Goal: Check status: Check status

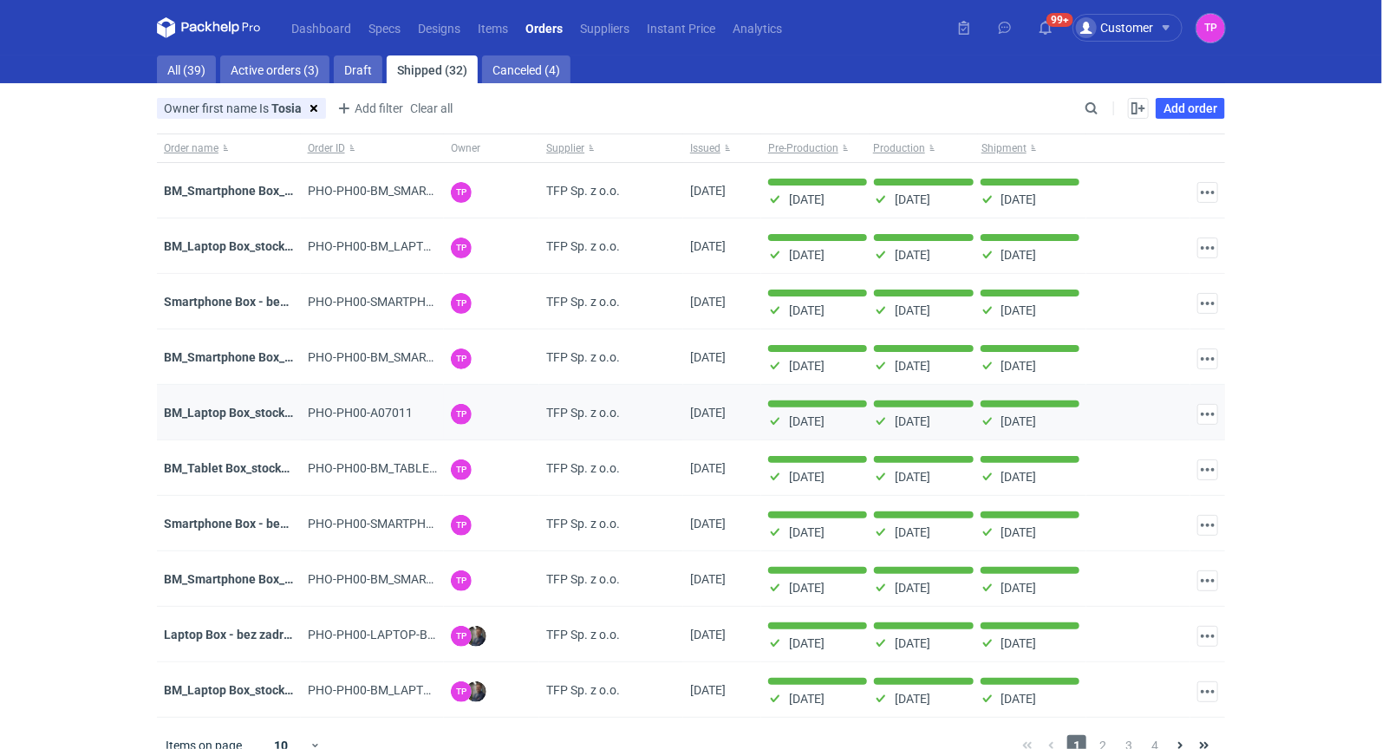
scroll to position [23, 0]
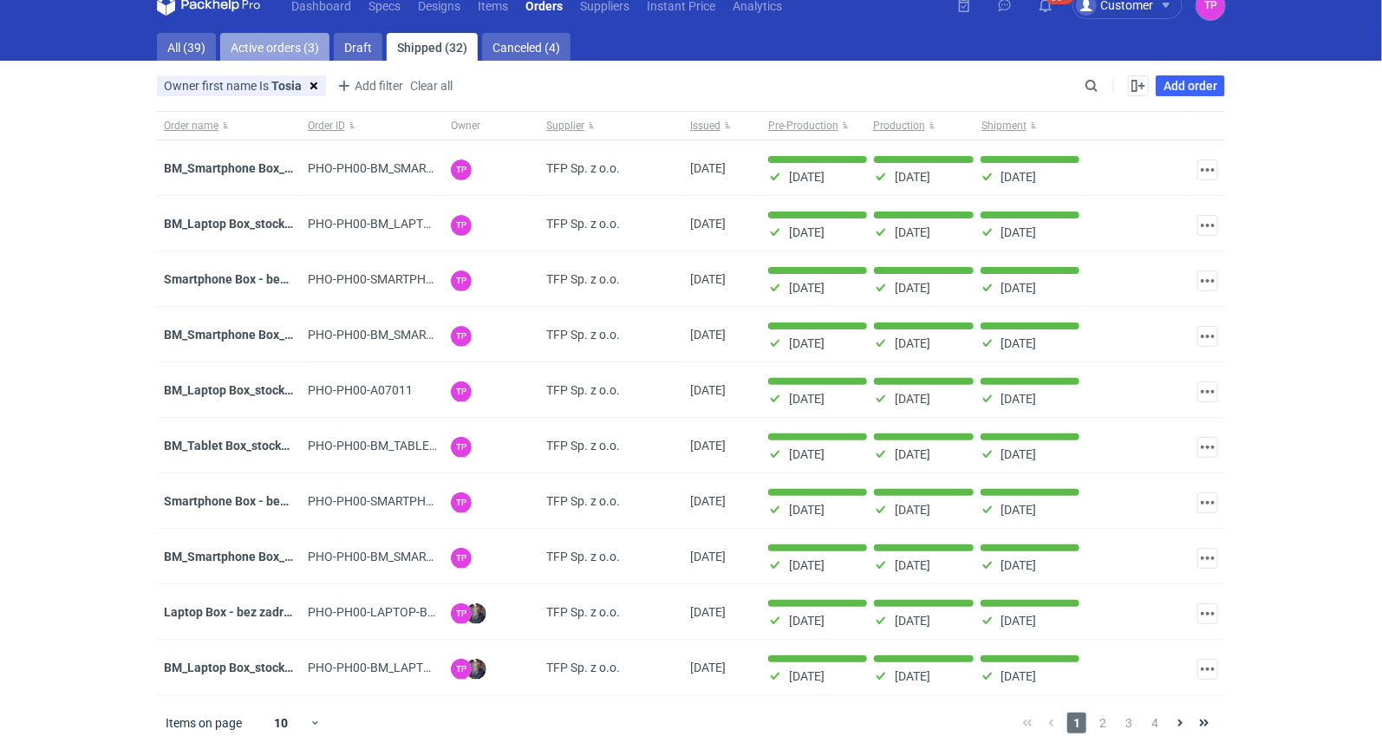
click at [288, 39] on link "Active orders (3)" at bounding box center [274, 47] width 109 height 28
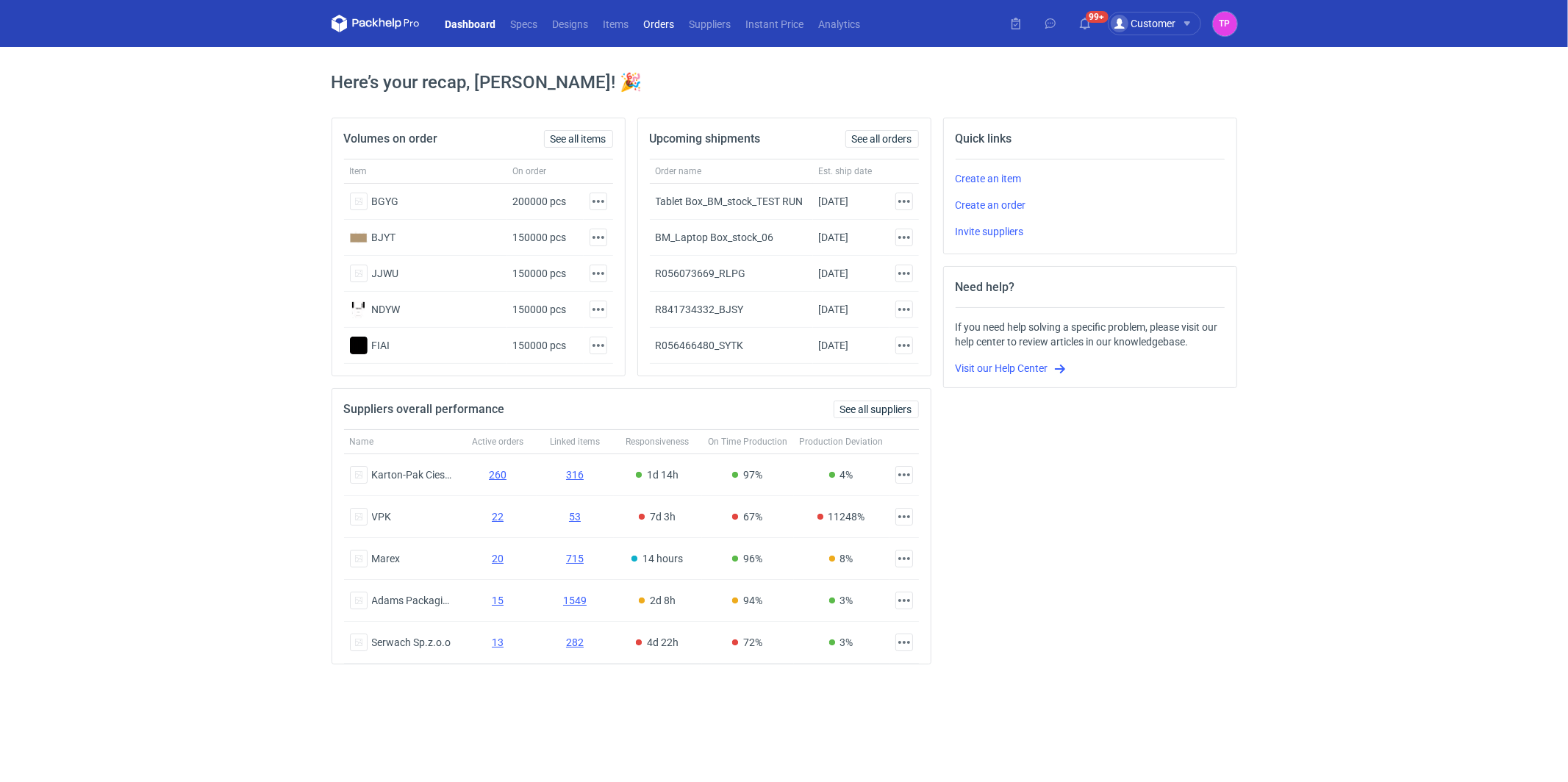
click at [644, 20] on link "Orders" at bounding box center [660, 23] width 46 height 18
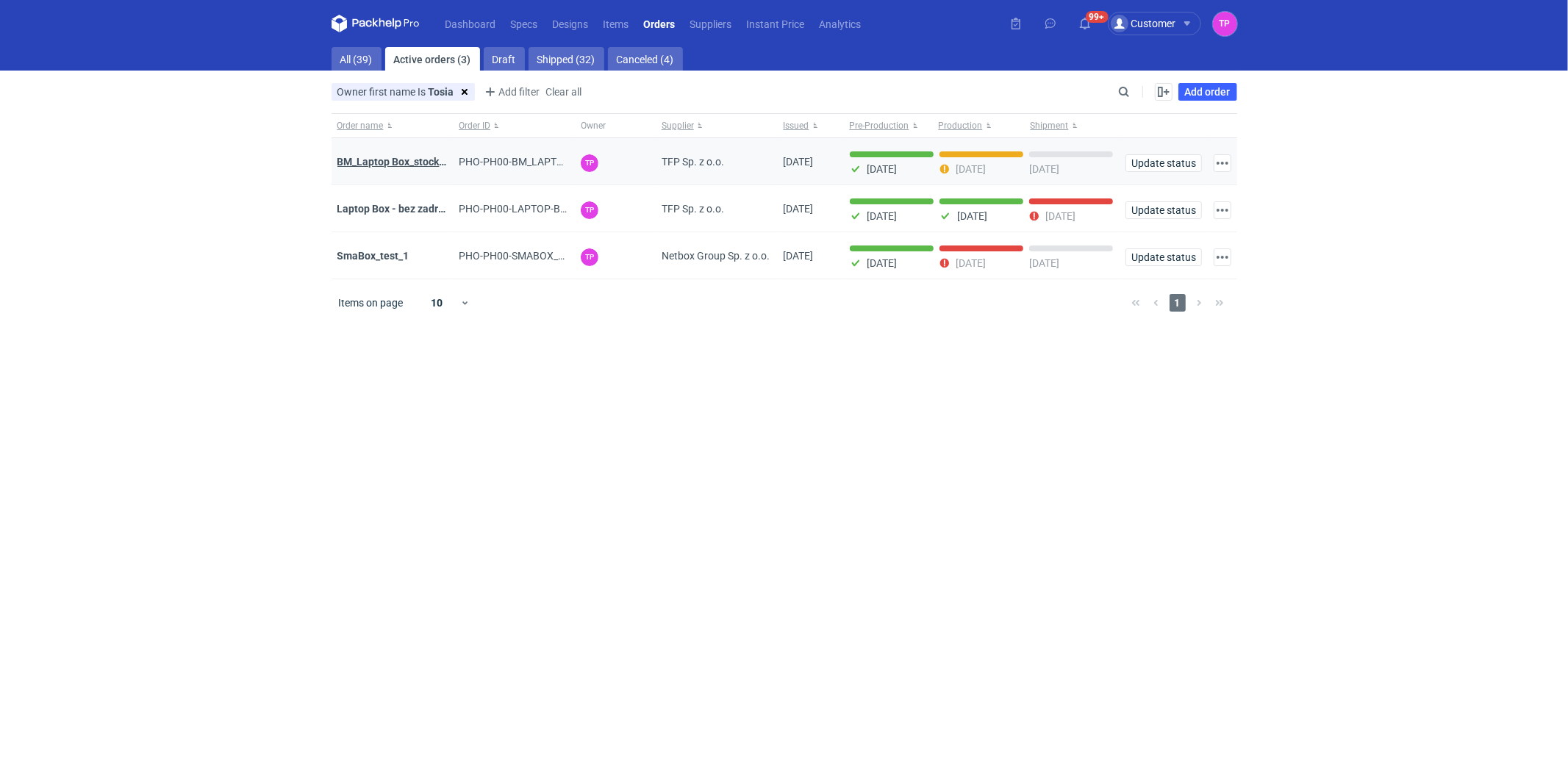
click at [411, 160] on strong "BM_Laptop Box_stock_06" at bounding box center [397, 162] width 119 height 12
